Goal: Use online tool/utility: Utilize a website feature to perform a specific function

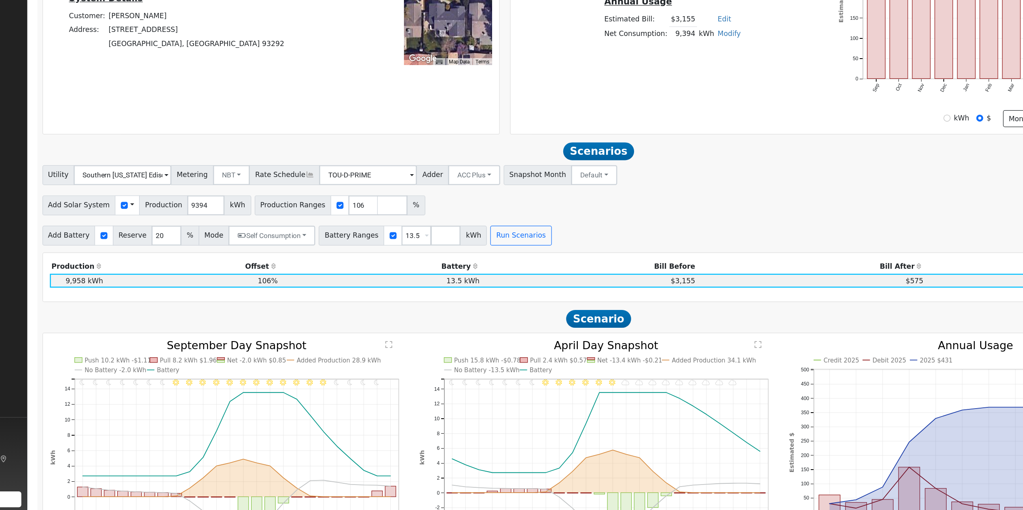
scroll to position [197, 0]
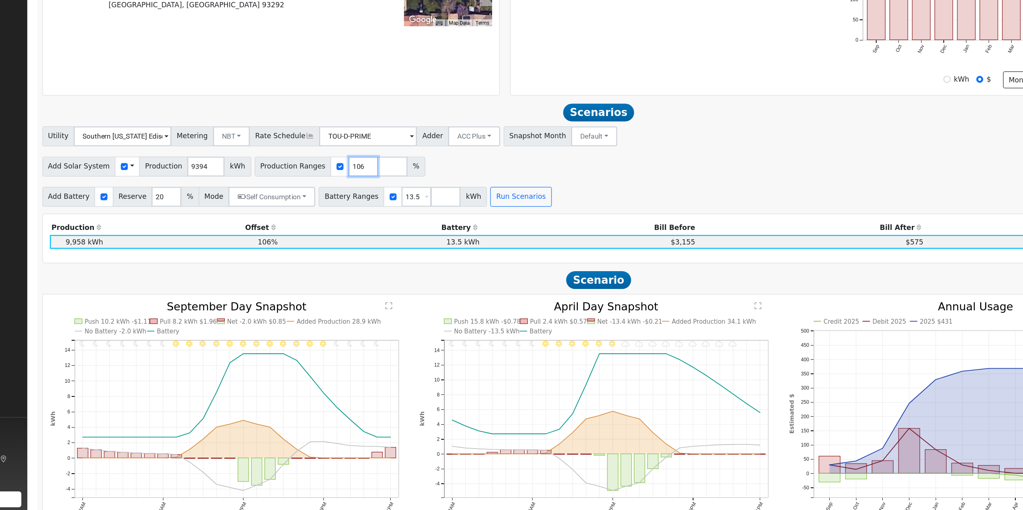
click at [353, 233] on input "106" at bounding box center [365, 230] width 24 height 16
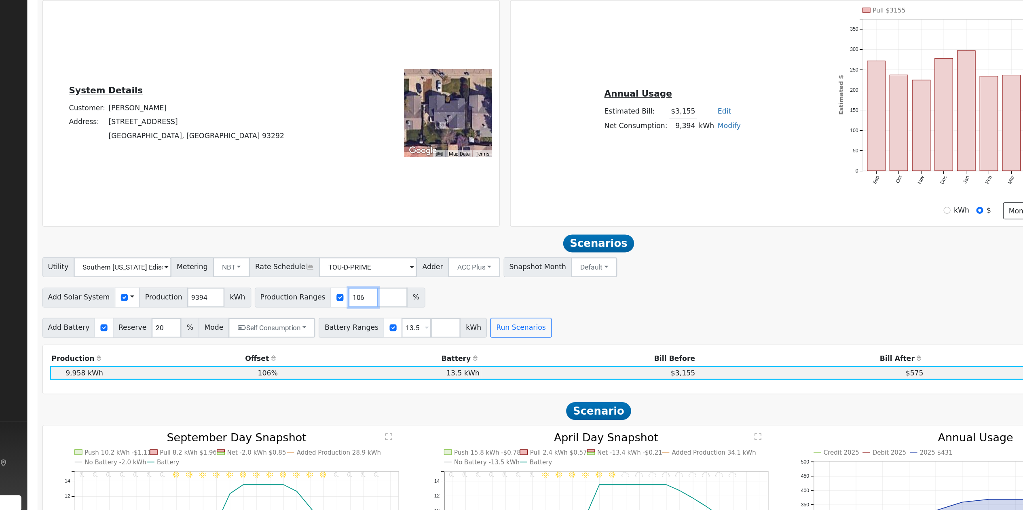
scroll to position [94, 0]
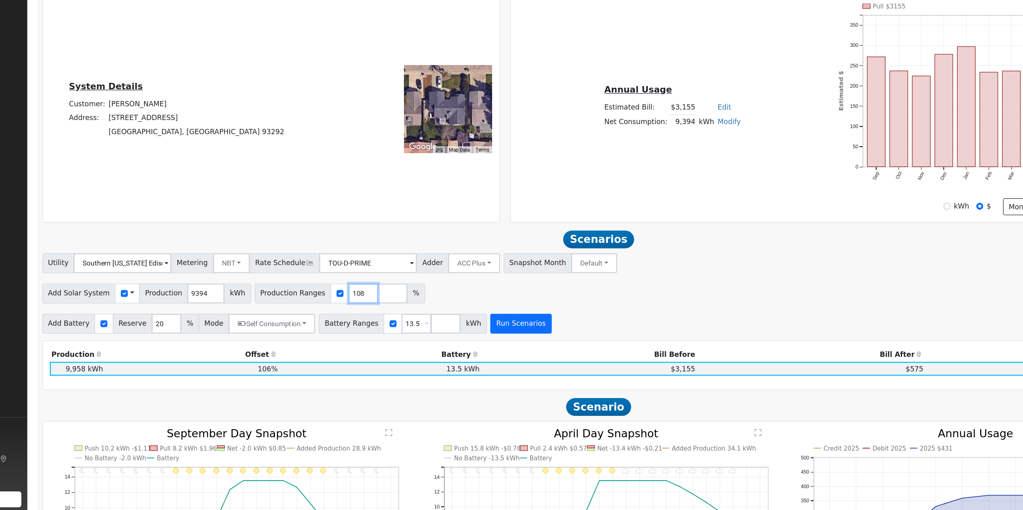
type input "108"
click at [475, 255] on button "Run Scenarios" at bounding box center [494, 358] width 50 height 16
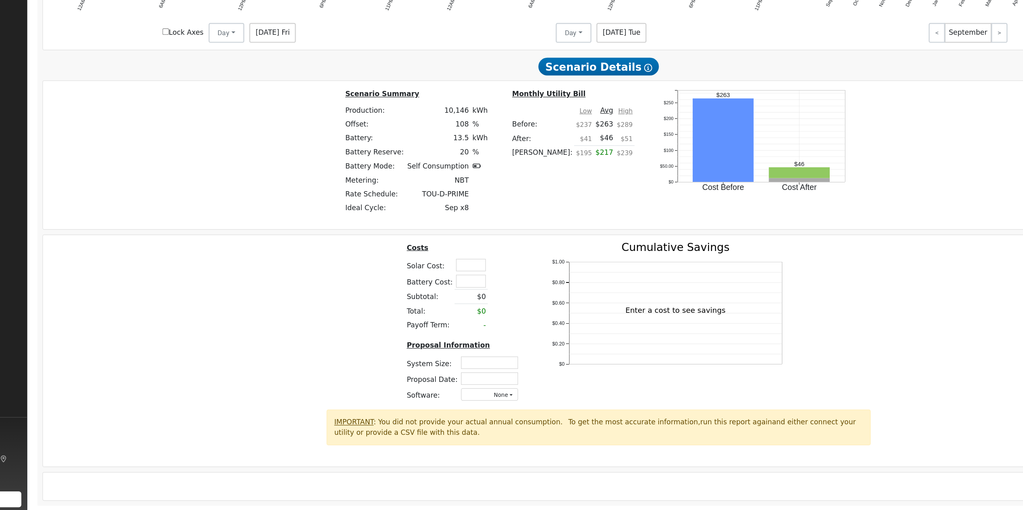
scroll to position [623, 0]
click at [452, 255] on input "text" at bounding box center [453, 310] width 24 height 10
type input "$20,500"
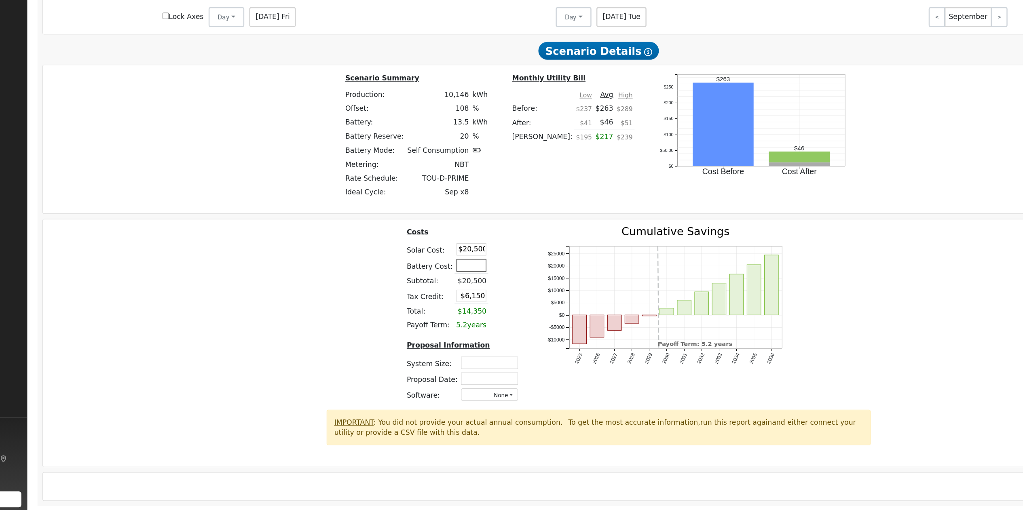
click at [453, 255] on input "text" at bounding box center [453, 310] width 24 height 10
click at [511, 255] on div "Costs Solar Cost: $20,500 Battery Cost: 16000 Subtotal: $20,500 Tax Credit: $6,…" at bounding box center [557, 353] width 913 height 150
type input "$16,000"
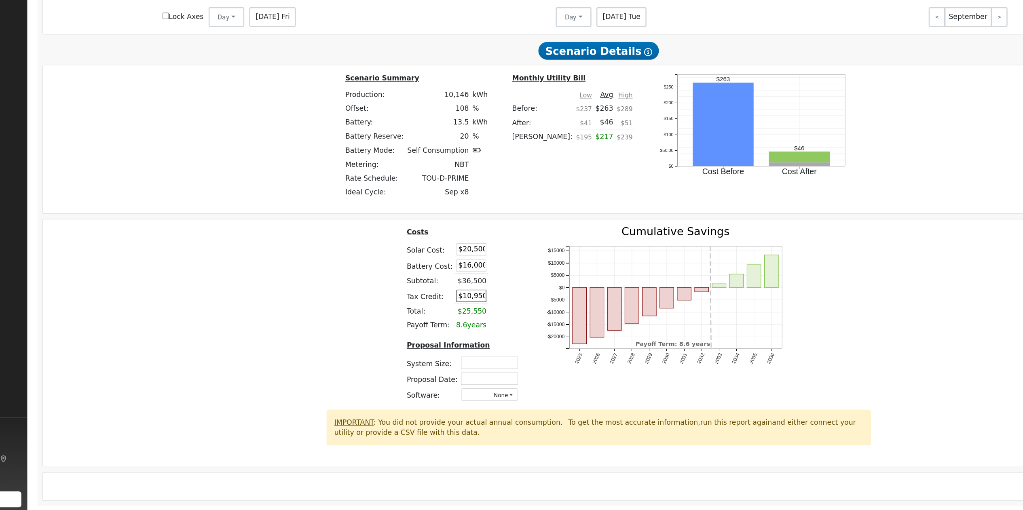
click at [447, 255] on input "$10,950" at bounding box center [453, 335] width 24 height 10
click at [511, 255] on div "Costs Solar Cost: $20,500 Battery Cost: $16,000 Subtotal: $36,500 Tax Credit: 0…" at bounding box center [557, 353] width 913 height 150
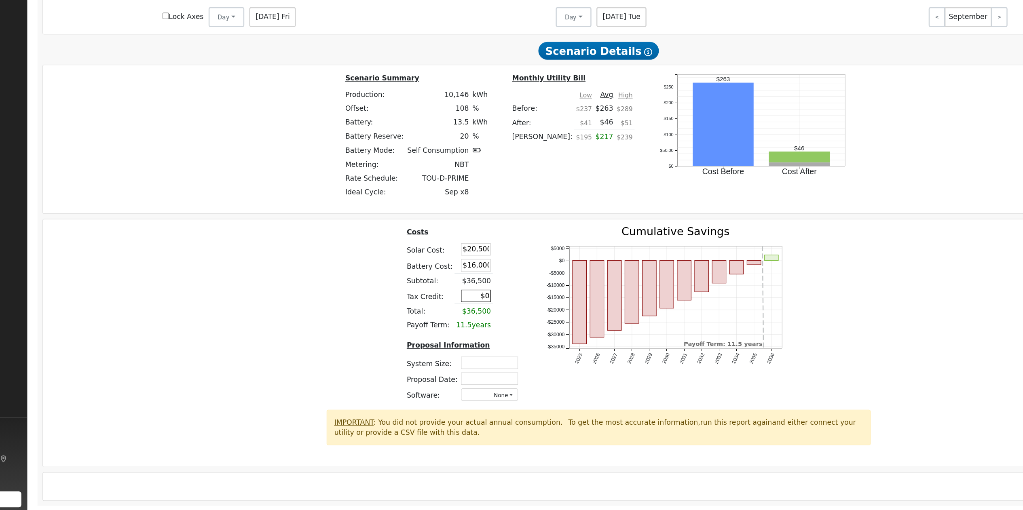
click at [456, 255] on input "$0" at bounding box center [457, 335] width 24 height 10
type input "$0"
click at [511, 255] on div "Costs Solar Cost: $20,500 Battery Cost: $16,000 Subtotal: $36,500 Tax Credit: $…" at bounding box center [557, 353] width 913 height 150
click at [454, 255] on input "text" at bounding box center [468, 390] width 47 height 10
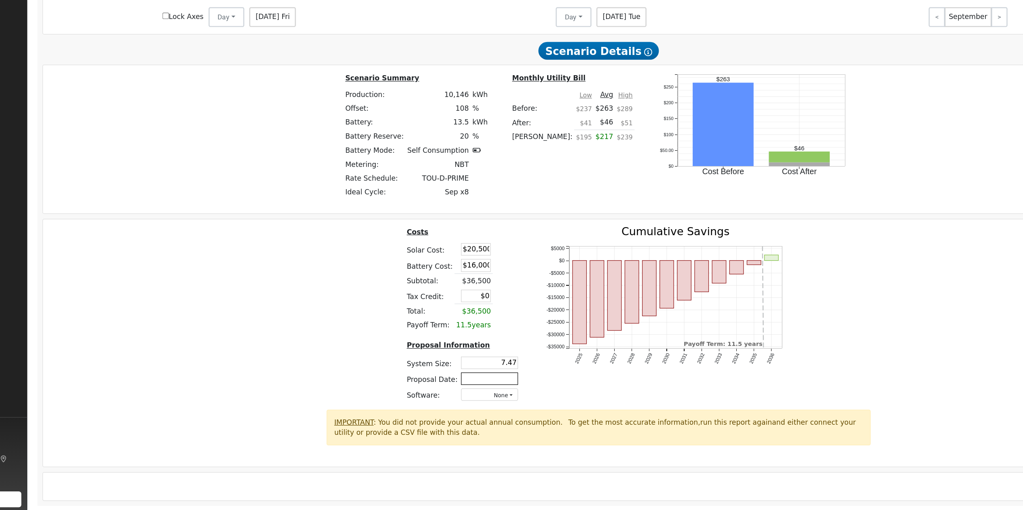
type input "7.47"
click at [478, 255] on input "text" at bounding box center [468, 403] width 47 height 10
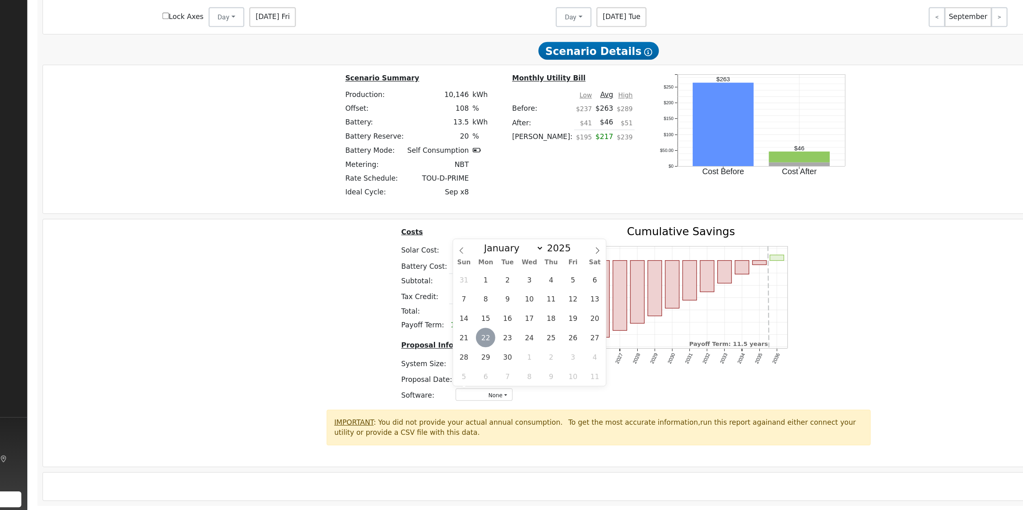
click at [463, 255] on span "22" at bounding box center [465, 369] width 16 height 16
type input "[DATE]"
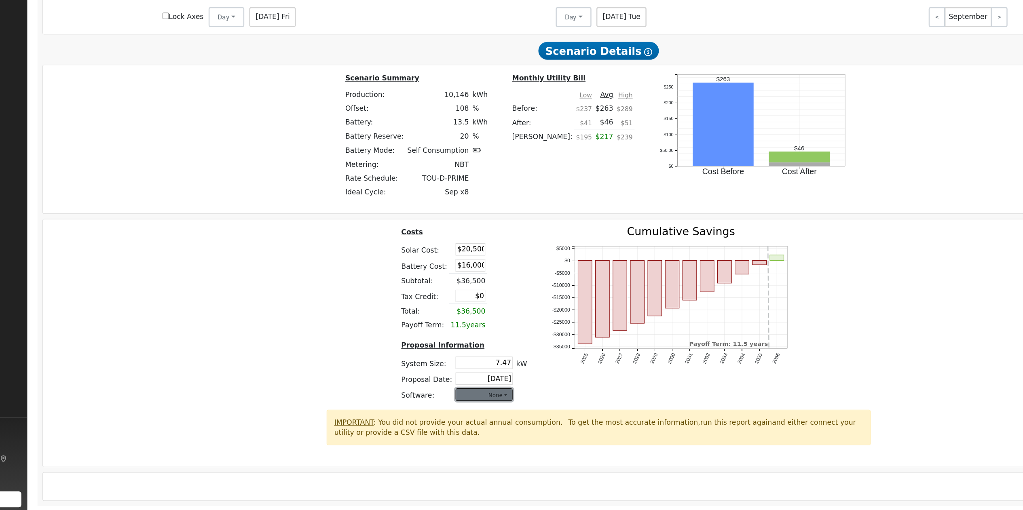
click at [468, 255] on button "None" at bounding box center [463, 416] width 47 height 10
click at [452, 255] on link "Aurora" at bounding box center [456, 343] width 58 height 11
click at [511, 255] on div "Costs Solar Cost: $20,500 Battery Cost: $16,000 Subtotal: $36,500 Tax Credit: $…" at bounding box center [557, 353] width 913 height 150
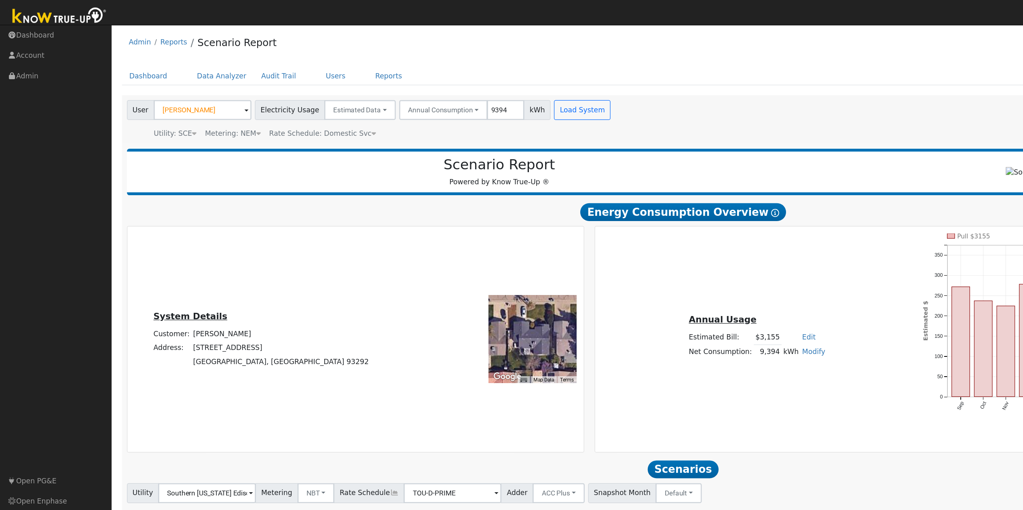
scroll to position [0, 0]
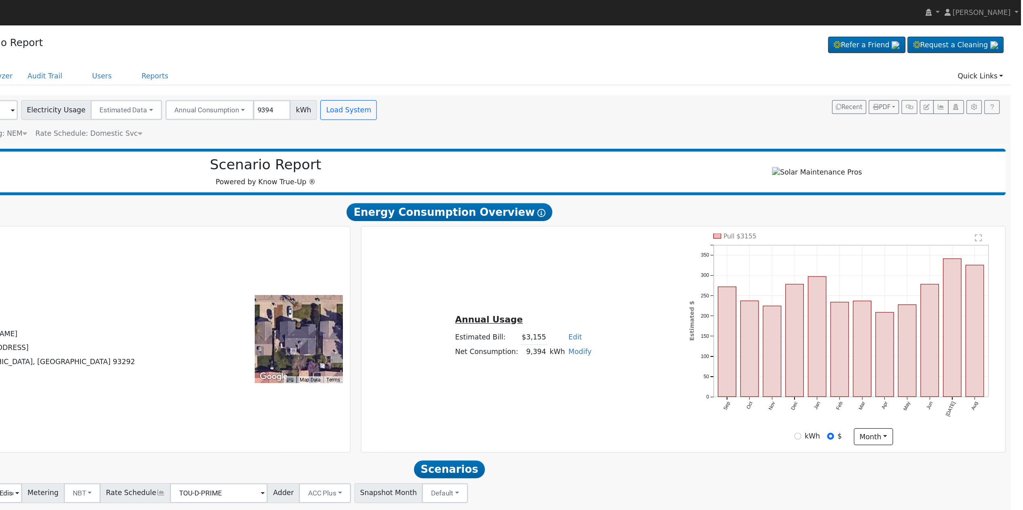
drag, startPoint x: 701, startPoint y: 102, endPoint x: 898, endPoint y: 97, distance: 197.0
click at [511, 85] on span "PDF" at bounding box center [909, 88] width 15 height 6
click at [511, 143] on link "Both" at bounding box center [890, 139] width 66 height 11
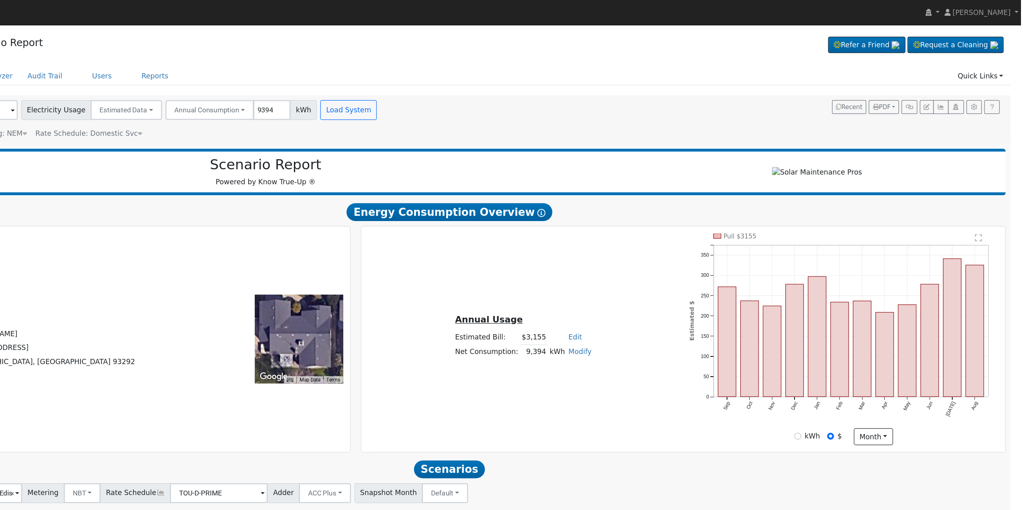
drag, startPoint x: 438, startPoint y: 275, endPoint x: 442, endPoint y: 280, distance: 5.2
click at [511, 87] on button "PDF" at bounding box center [911, 87] width 25 height 11
click at [511, 139] on link "Both" at bounding box center [890, 139] width 66 height 11
